Goal: Navigation & Orientation: Find specific page/section

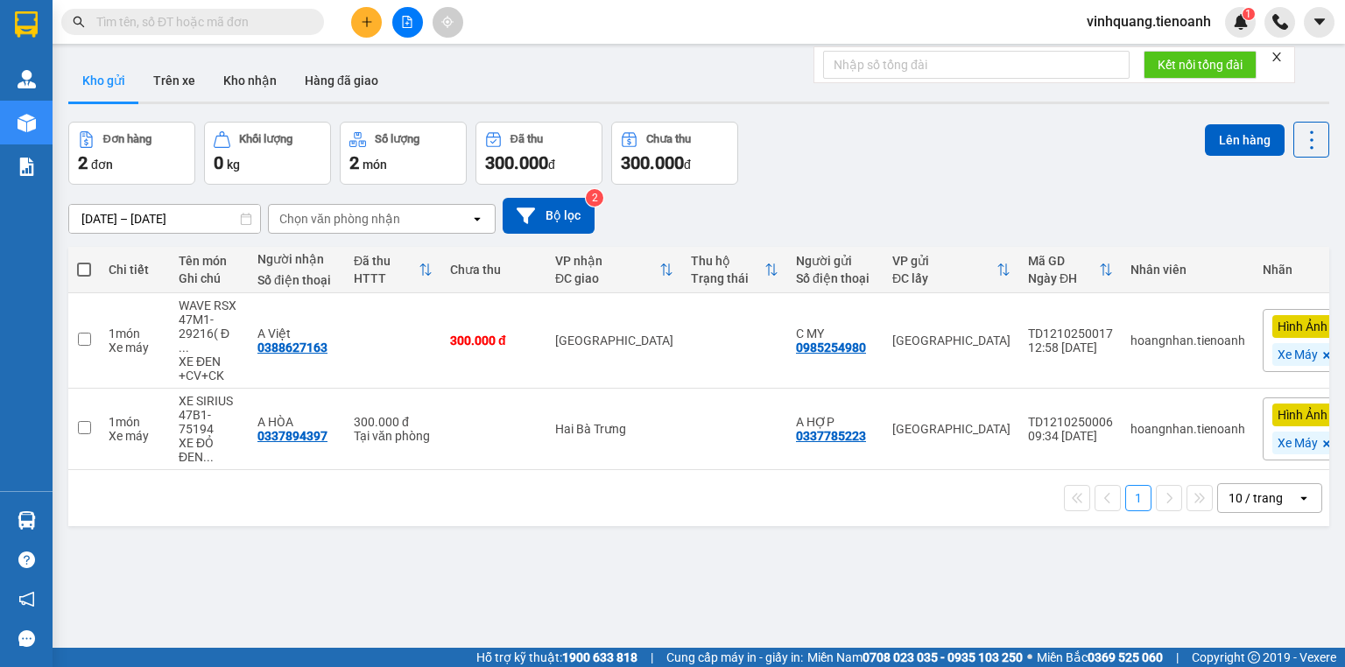
click at [1275, 57] on icon "close" at bounding box center [1277, 57] width 12 height 12
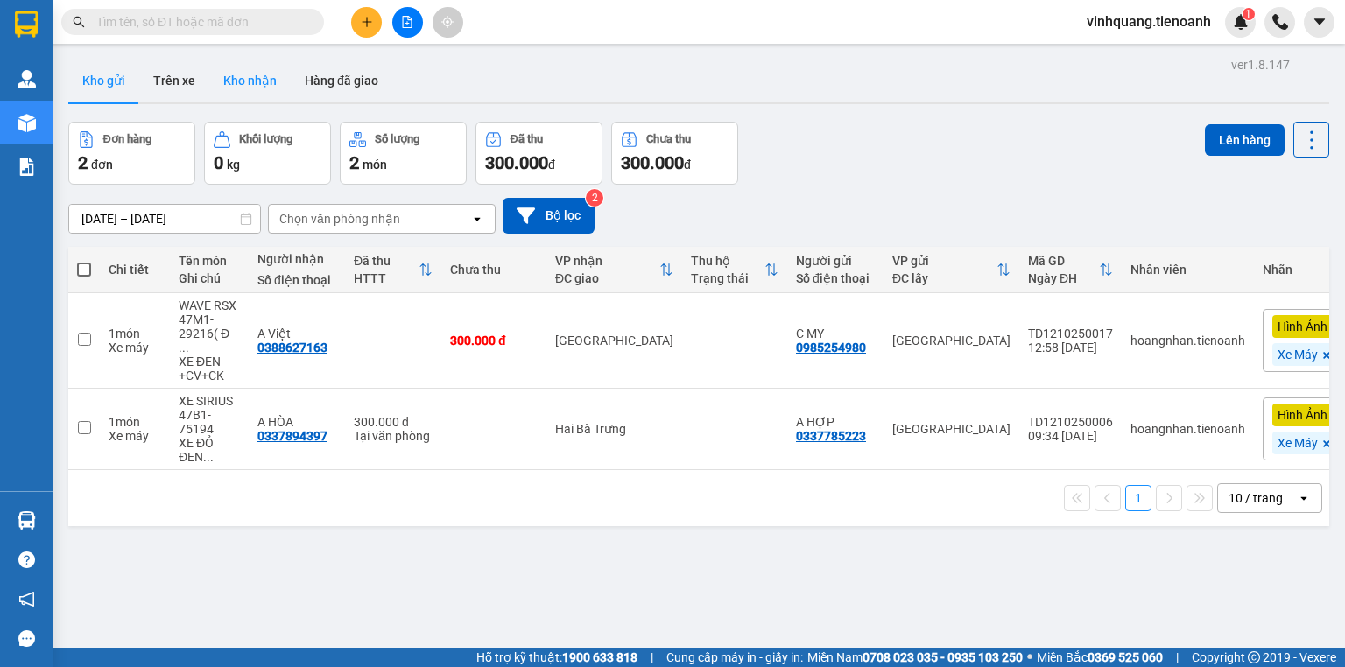
click at [241, 76] on button "Kho nhận" at bounding box center [249, 81] width 81 height 42
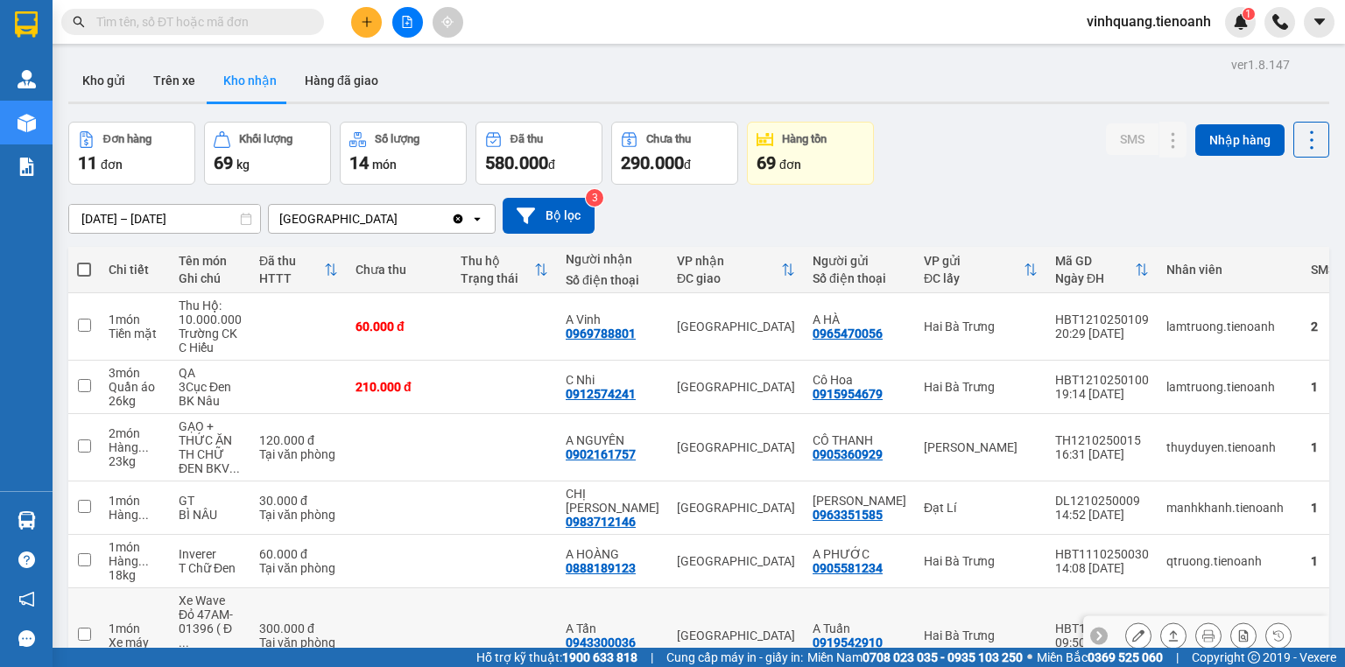
scroll to position [321, 0]
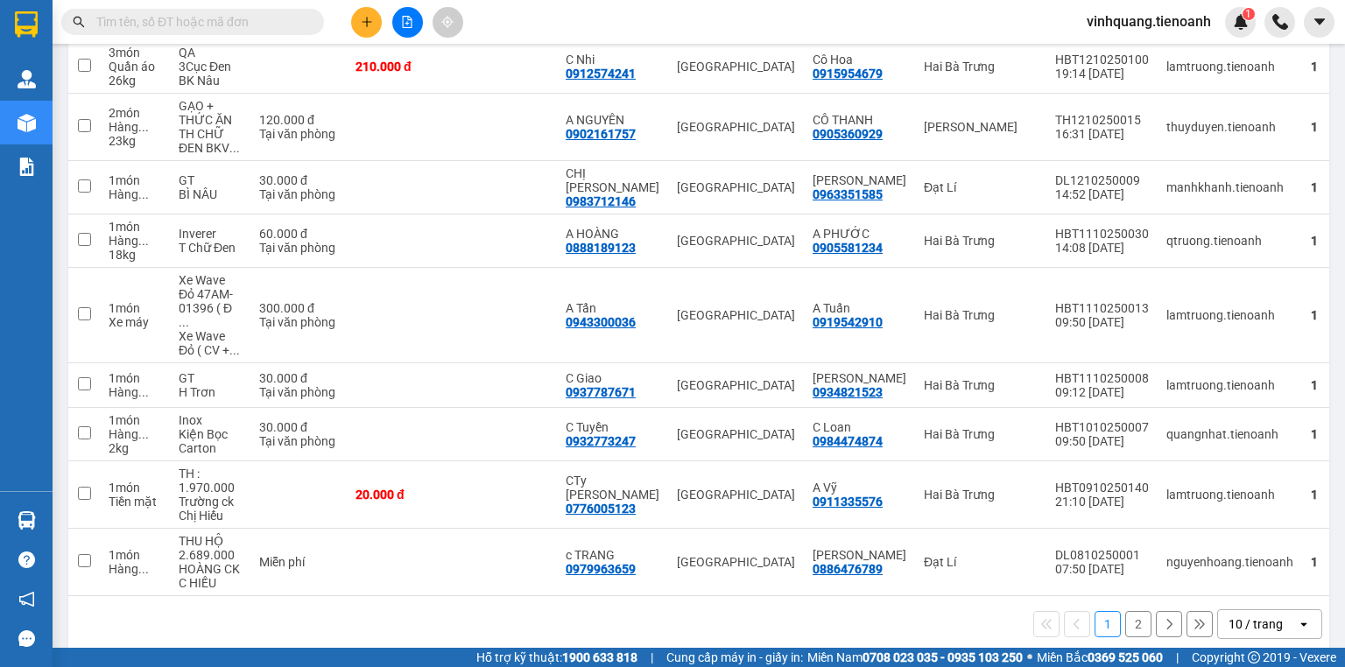
click at [1249, 616] on div "10 / trang" at bounding box center [1256, 625] width 54 height 18
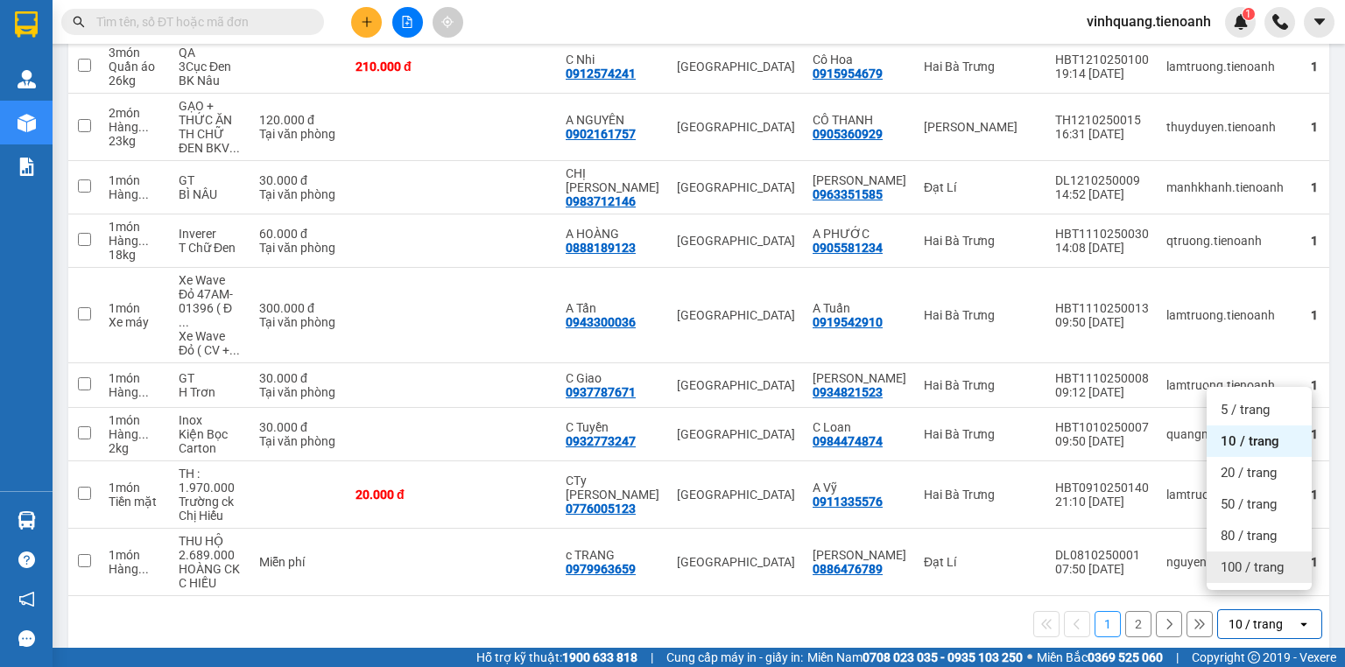
click at [1260, 571] on span "100 / trang" at bounding box center [1252, 568] width 63 height 18
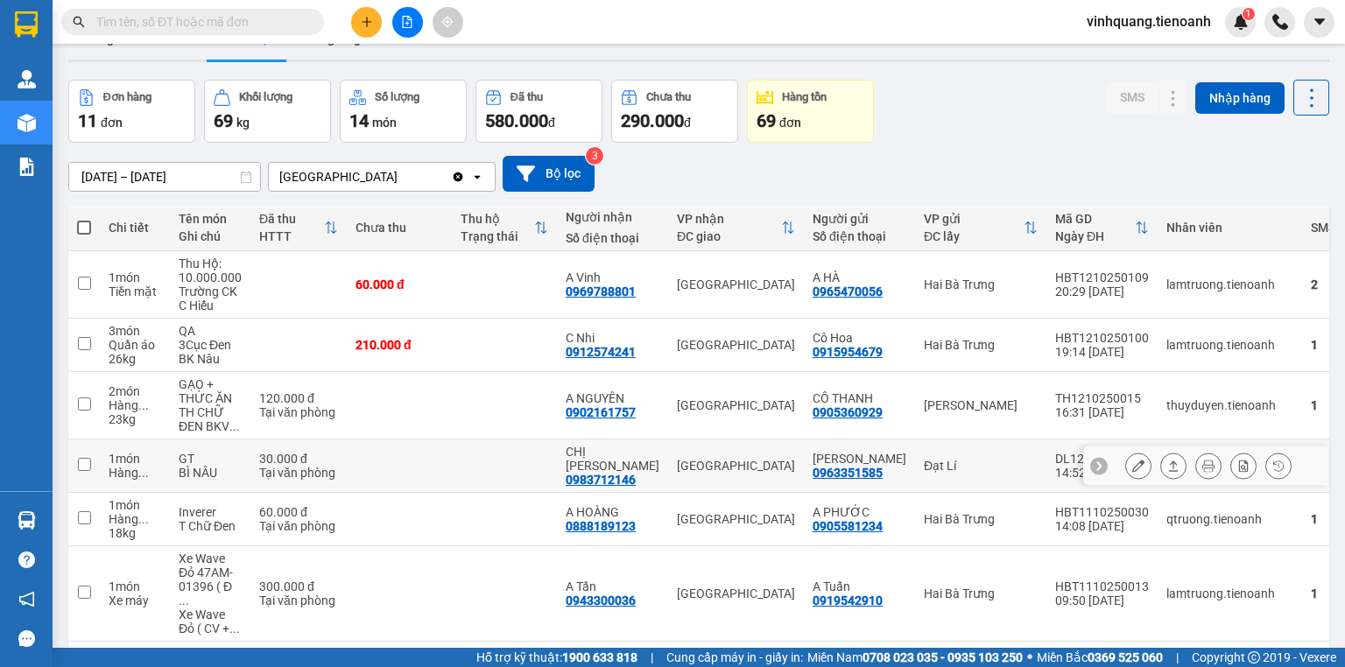
scroll to position [0, 0]
